Goal: Navigation & Orientation: Find specific page/section

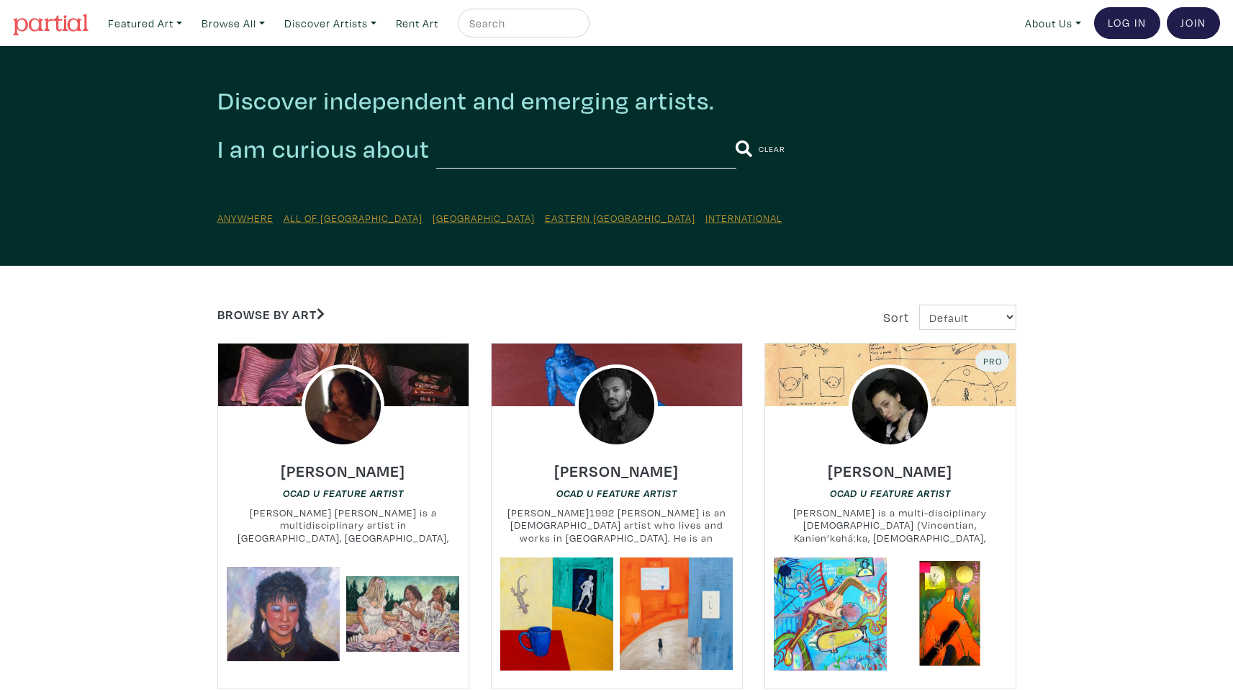
click at [531, 155] on input "text" at bounding box center [586, 149] width 300 height 40
click at [520, 151] on input "text" at bounding box center [586, 149] width 300 height 40
click at [504, 150] on input "text" at bounding box center [586, 149] width 300 height 40
click at [279, 313] on link "Browse by Art" at bounding box center [270, 314] width 107 height 17
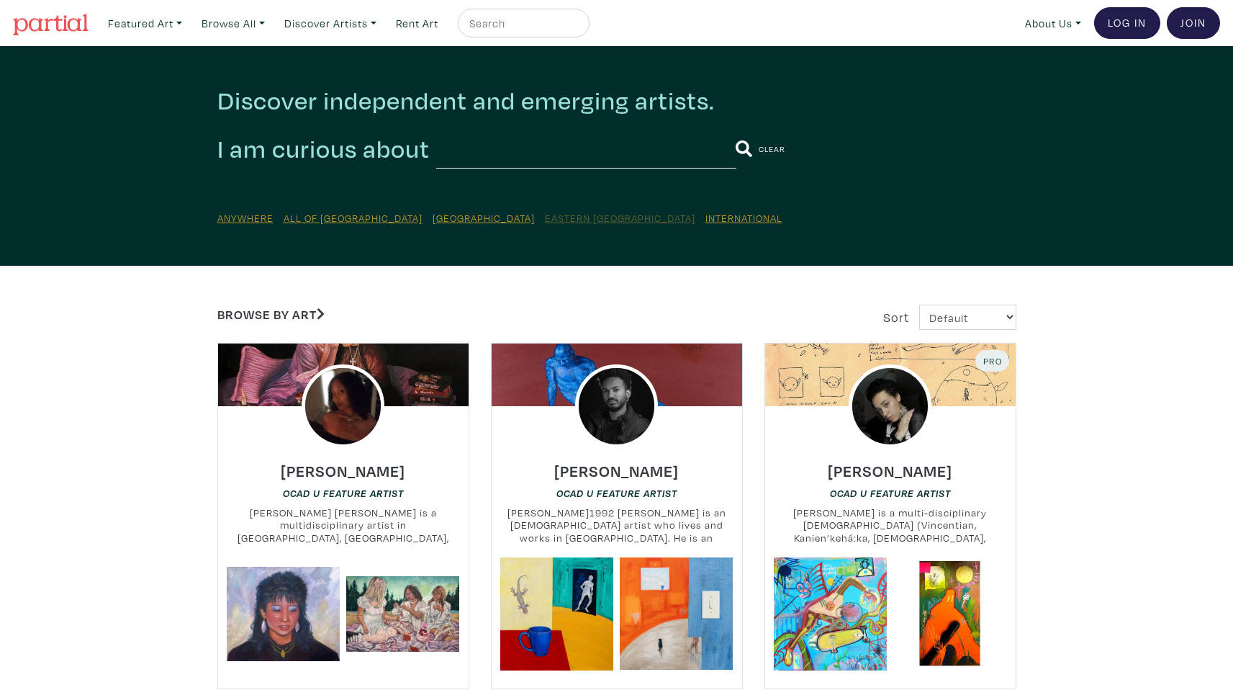
click at [545, 220] on u "Eastern [GEOGRAPHIC_DATA]" at bounding box center [620, 218] width 150 height 14
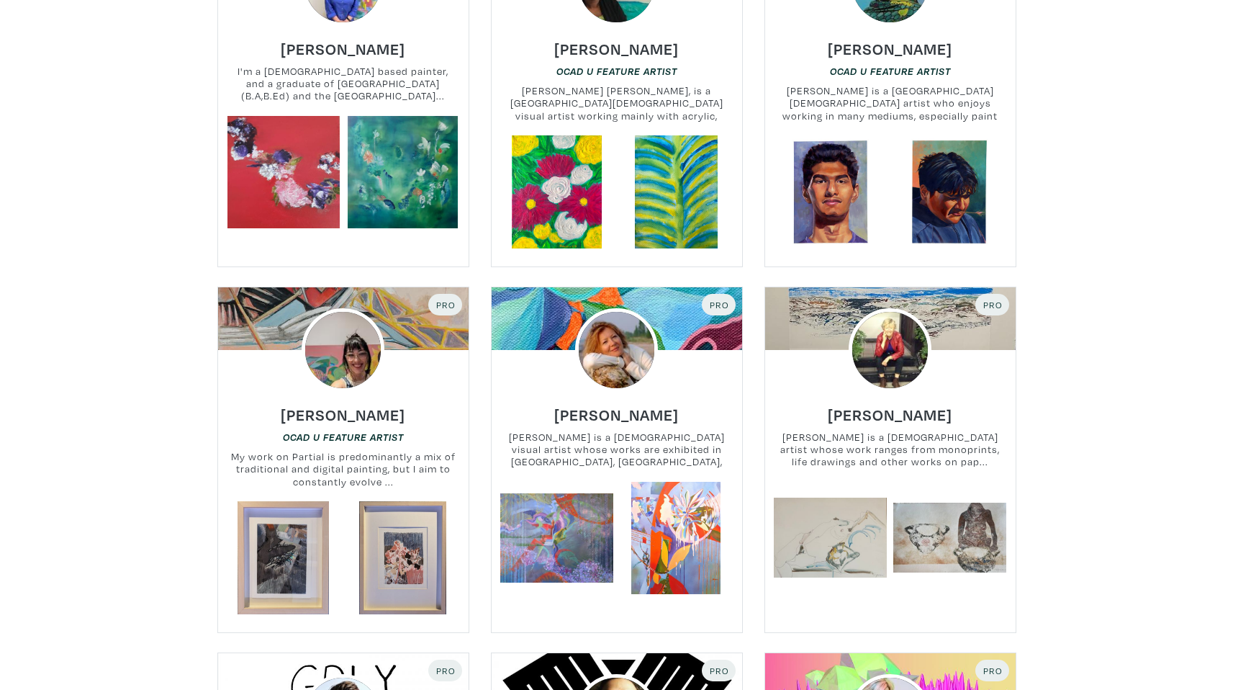
scroll to position [10381, 0]
